Goal: Information Seeking & Learning: Learn about a topic

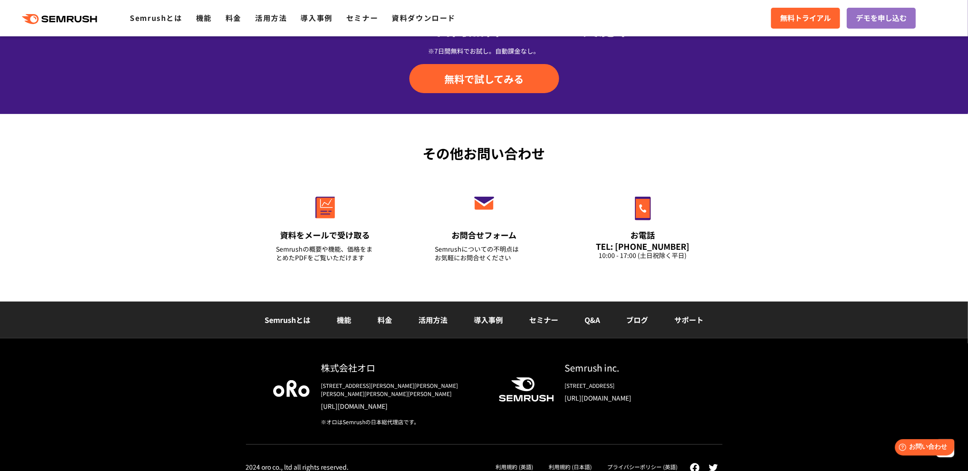
click at [594, 322] on link "Q&A" at bounding box center [592, 319] width 15 height 11
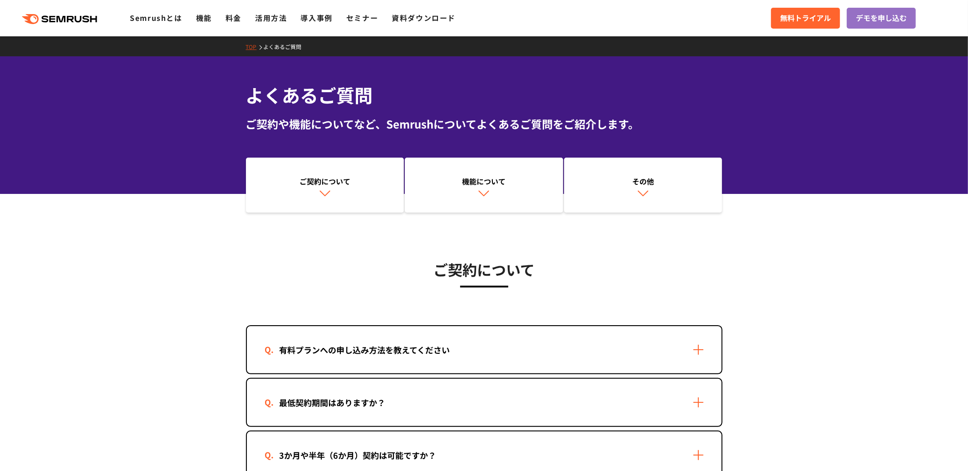
click at [488, 111] on div "よくあるご質問 ご契約や機能についてなど、Semrushについてよくあるご質問をご紹介します。" at bounding box center [484, 107] width 477 height 50
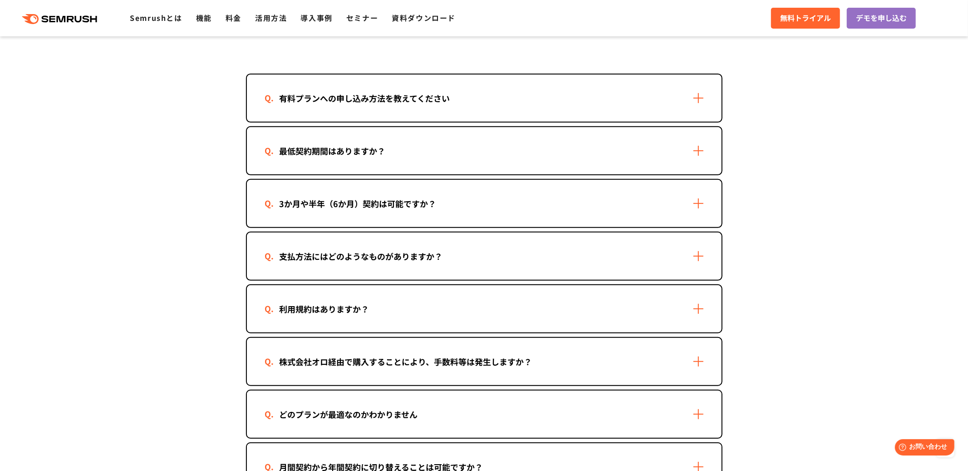
scroll to position [243, 0]
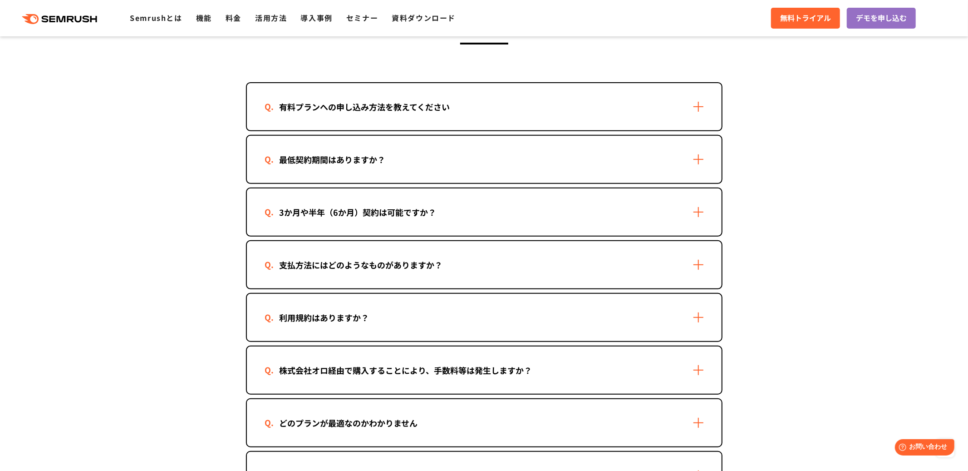
click at [336, 352] on div "株式会社オロ経由で購入することにより、手数料等は発生しますか？" at bounding box center [484, 369] width 475 height 47
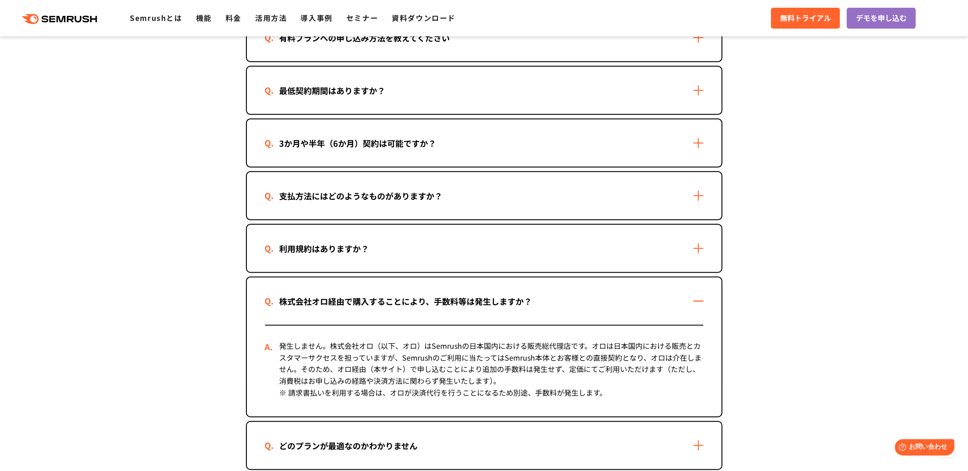
scroll to position [369, 0]
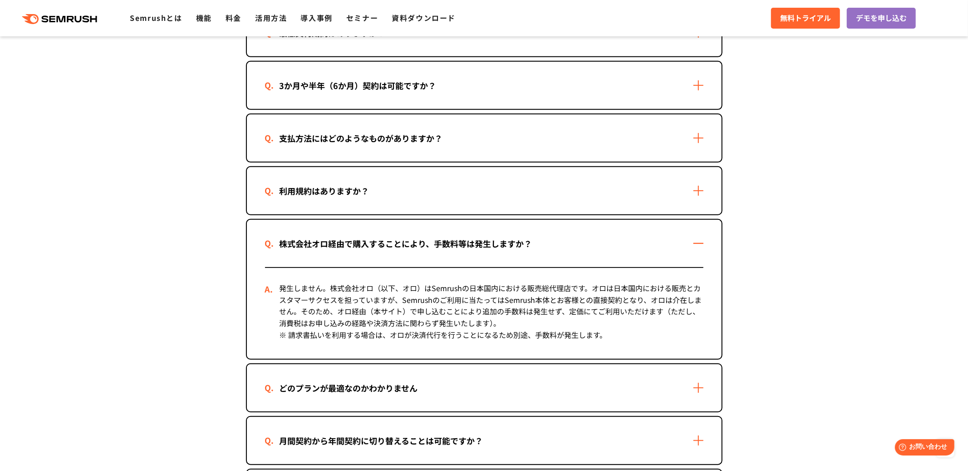
click at [218, 338] on section "ご契約について 有料プランへの申し込み方法を教えてください 2つの方法があります。 ・Semrushの管理画面から申し込む 1. Semrushにログインしま…" at bounding box center [484, 395] width 968 height 1094
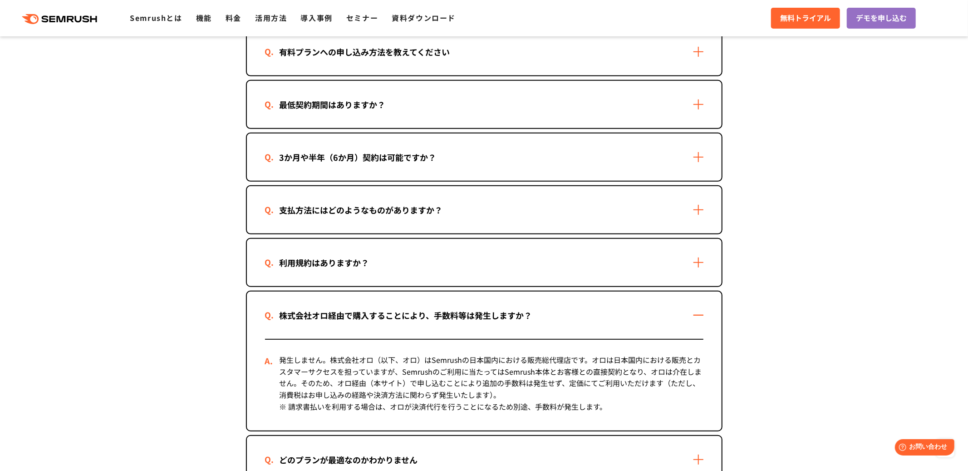
scroll to position [237, 0]
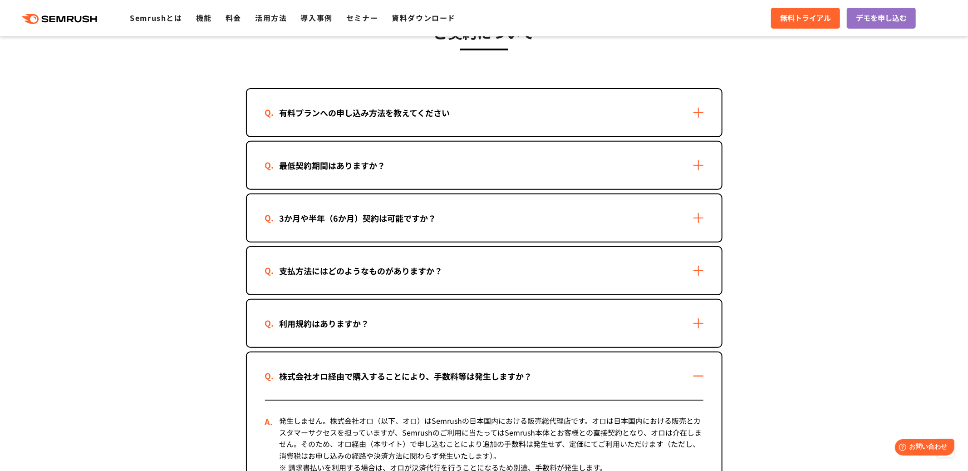
click at [327, 276] on div "支払方法にはどのようなものがありますか？" at bounding box center [484, 270] width 475 height 47
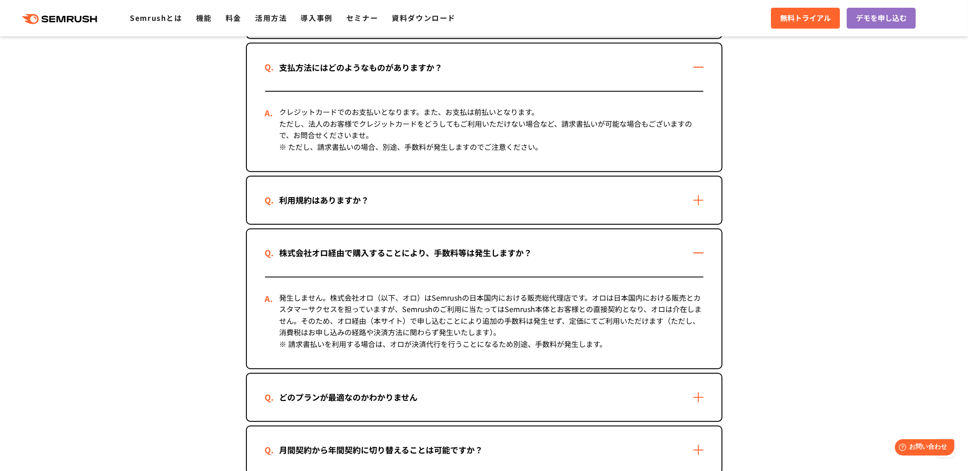
scroll to position [405, 0]
